Goal: Navigation & Orientation: Understand site structure

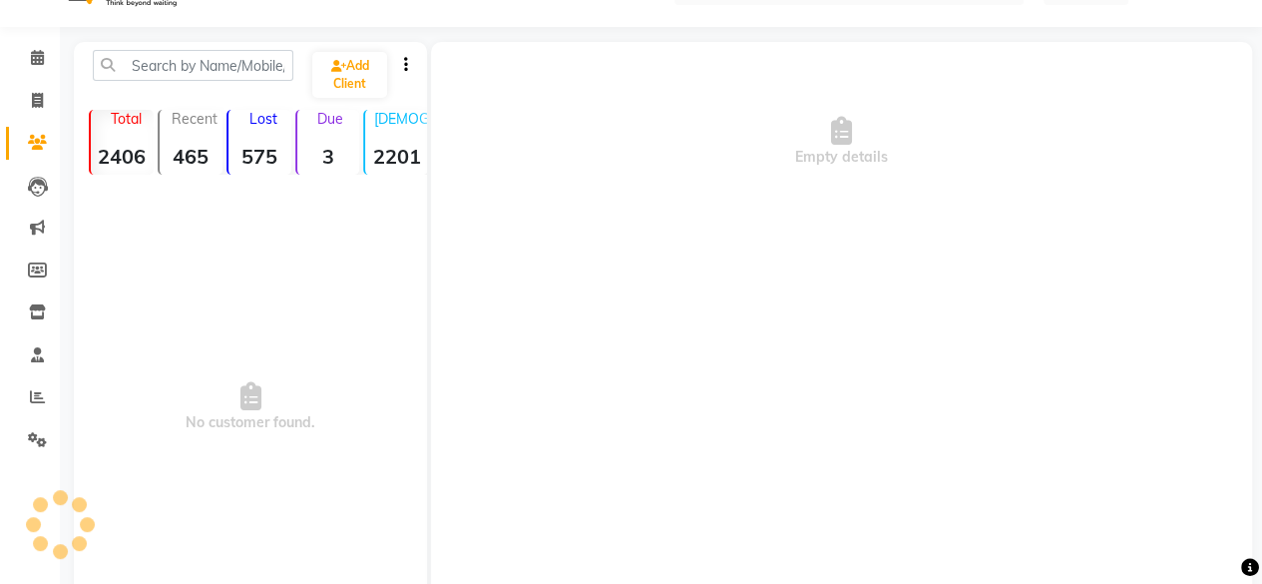
scroll to position [5, 0]
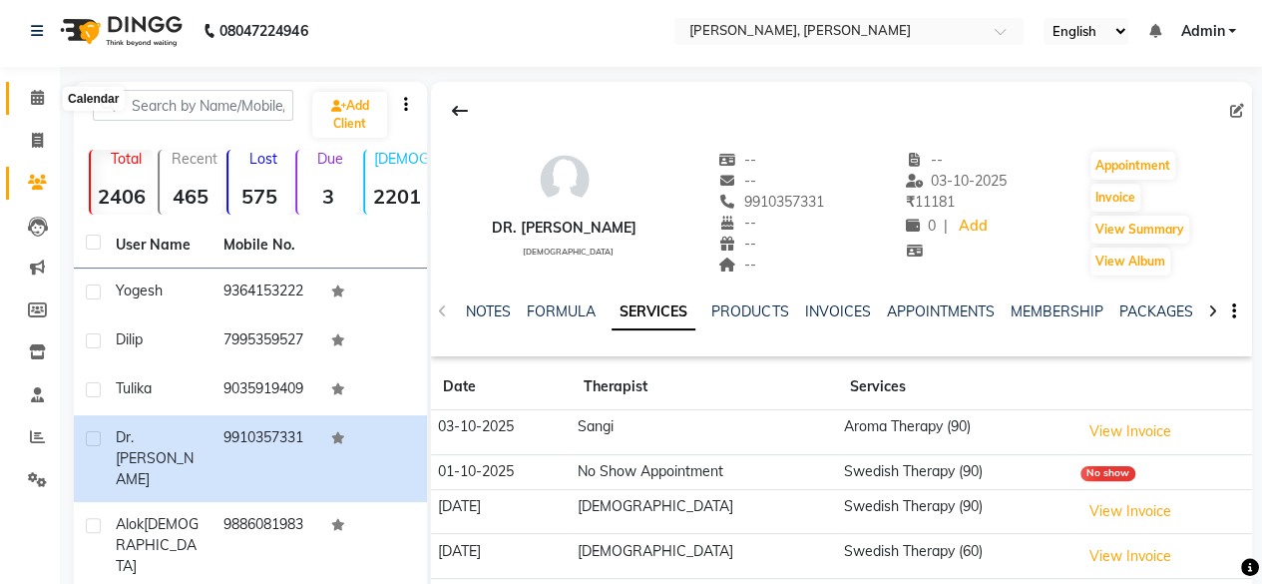
click at [36, 98] on icon at bounding box center [37, 97] width 13 height 15
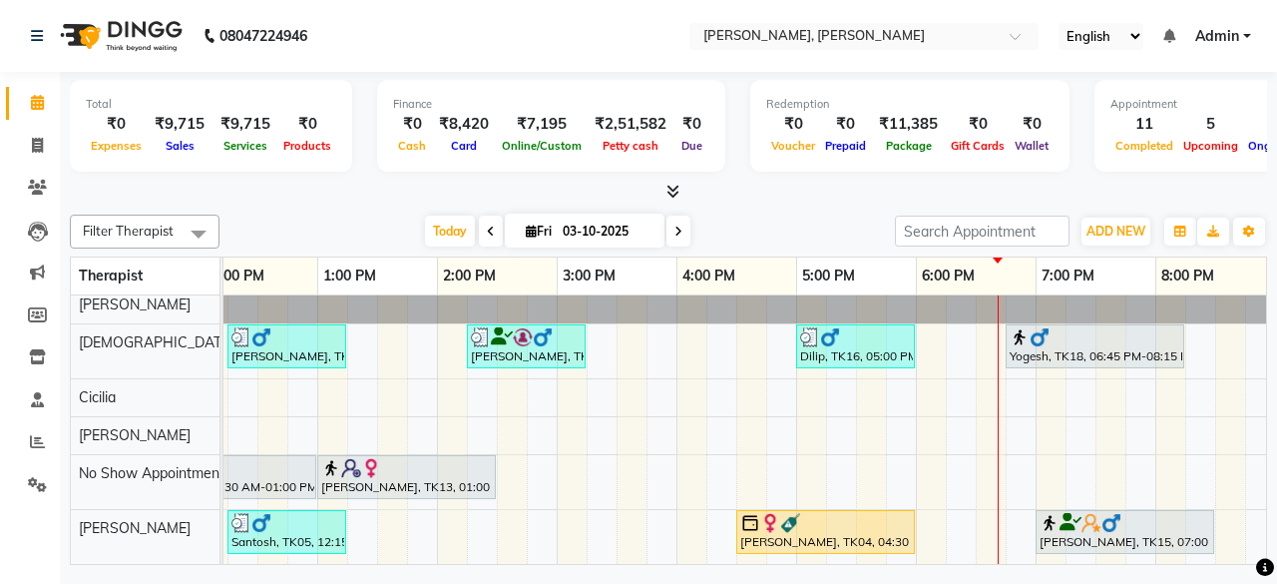
scroll to position [221, 406]
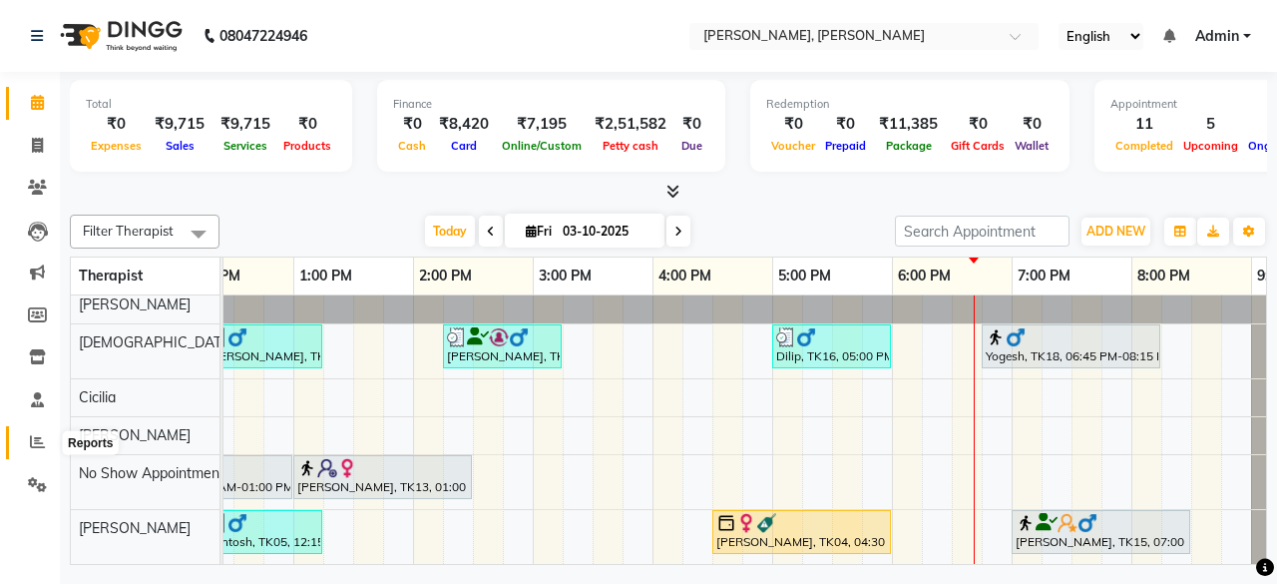
click at [50, 446] on span at bounding box center [37, 442] width 35 height 23
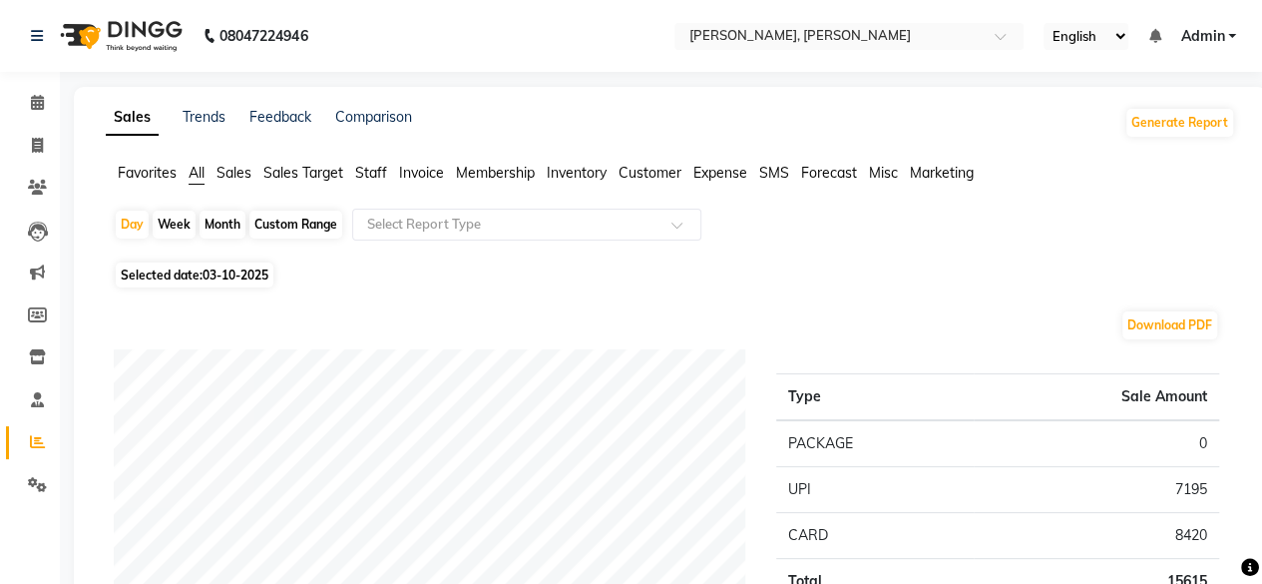
click at [362, 167] on span "Staff" at bounding box center [371, 173] width 32 height 18
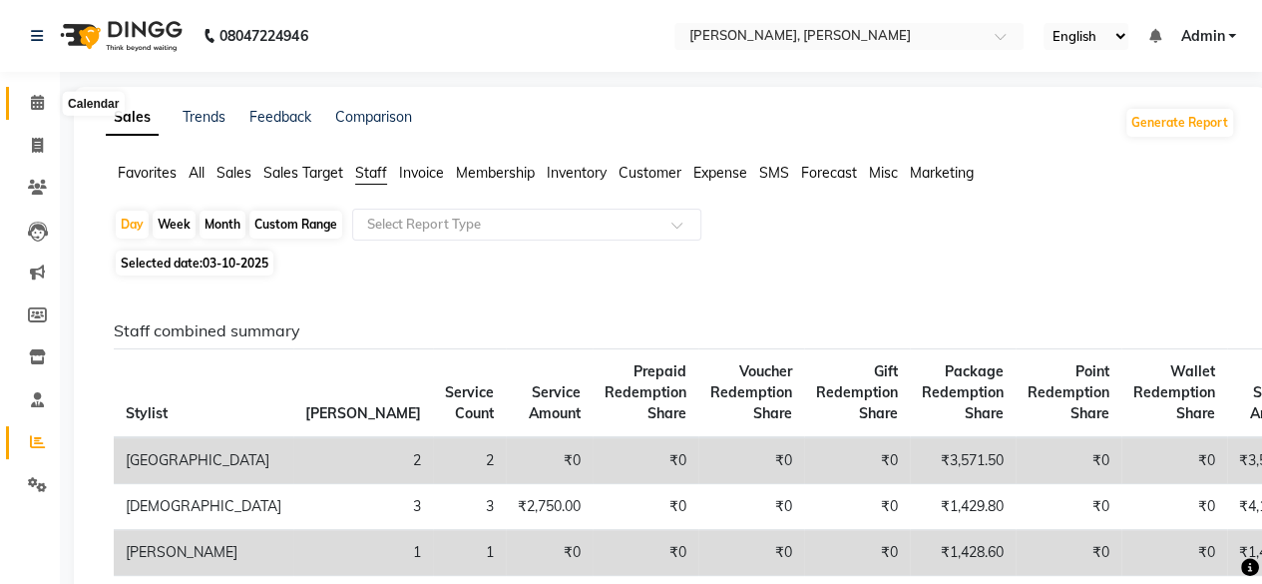
click at [37, 109] on icon at bounding box center [37, 102] width 13 height 15
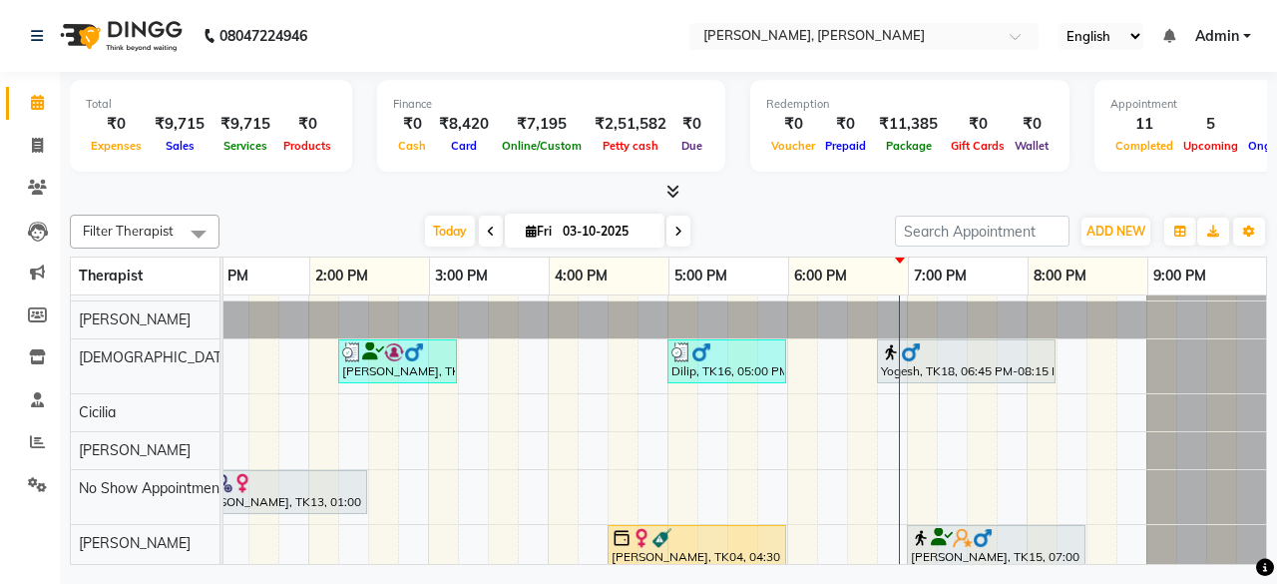
scroll to position [204, 0]
